Goal: Task Accomplishment & Management: Manage account settings

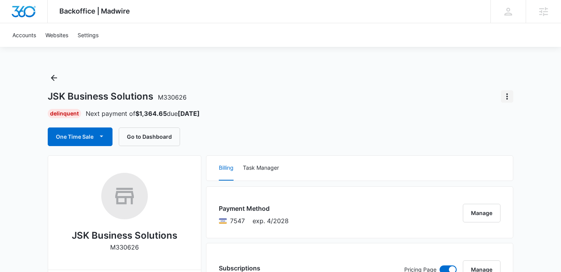
click at [507, 96] on icon "Actions" at bounding box center [507, 96] width 2 height 6
click at [464, 121] on button "Close Account" at bounding box center [480, 118] width 64 height 12
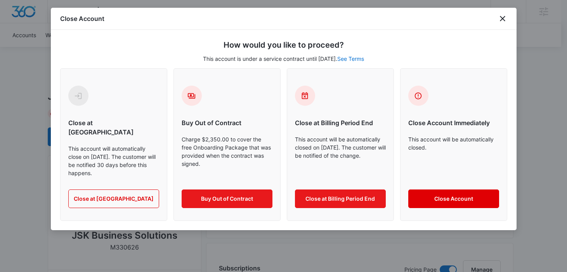
click at [434, 190] on button "Close Account" at bounding box center [453, 199] width 91 height 19
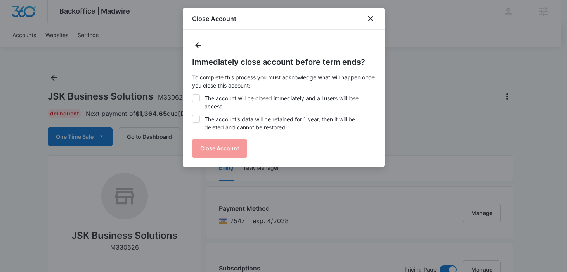
click at [214, 104] on label "The account will be closed immediately and all users will lose access." at bounding box center [283, 102] width 183 height 16
click at [192, 95] on input "The account will be closed immediately and all users will lose access." at bounding box center [192, 94] width 0 height 0
checkbox input "true"
click at [215, 126] on label "The account's data will be retained for 1 year, then it will be deleted and can…" at bounding box center [283, 123] width 183 height 16
click at [192, 116] on input "The account's data will be retained for 1 year, then it will be deleted and can…" at bounding box center [192, 115] width 0 height 0
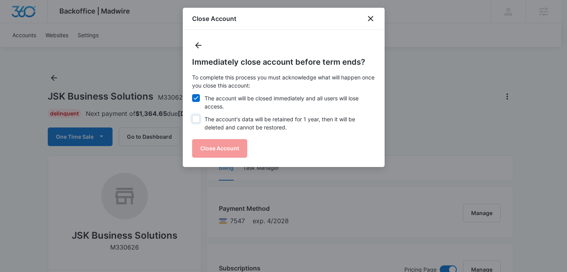
checkbox input "true"
click at [212, 145] on button "Close Account" at bounding box center [219, 148] width 55 height 19
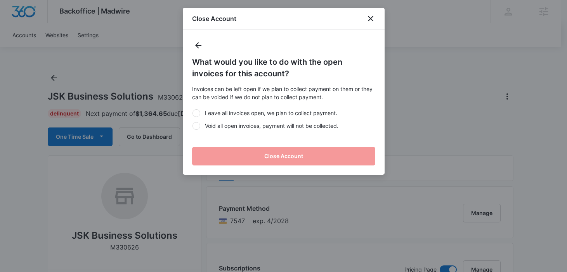
click at [219, 127] on label "Void all open invoices, payment will not be collected." at bounding box center [283, 126] width 183 height 8
click at [192, 126] on input "Void all open invoices, payment will not be collected." at bounding box center [192, 126] width 0 height 0
radio input "true"
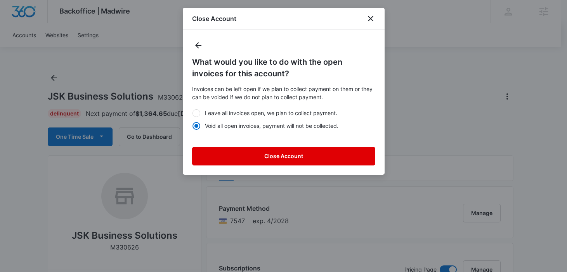
click at [225, 155] on button "Close Account" at bounding box center [283, 156] width 183 height 19
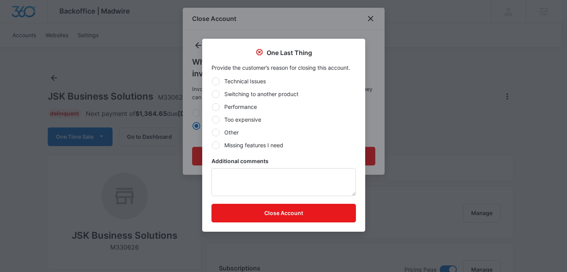
click at [230, 123] on label "Too expensive" at bounding box center [283, 120] width 144 height 8
click at [212, 120] on input "Too expensive" at bounding box center [211, 119] width 0 height 0
radio input "true"
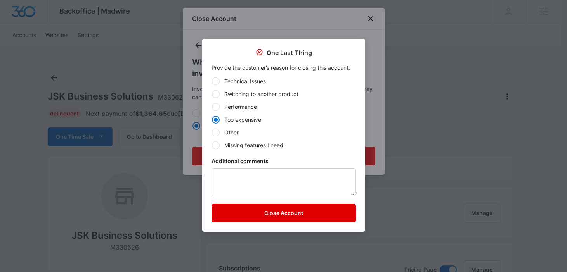
click at [253, 218] on button "Close Account" at bounding box center [283, 213] width 144 height 19
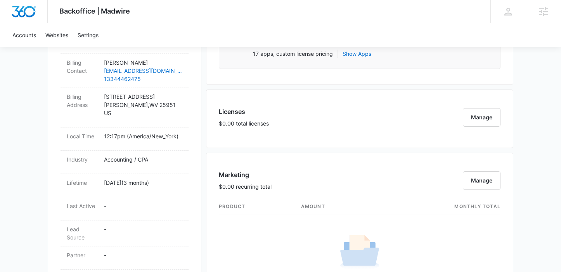
scroll to position [265, 0]
